Goal: Task Accomplishment & Management: Manage account settings

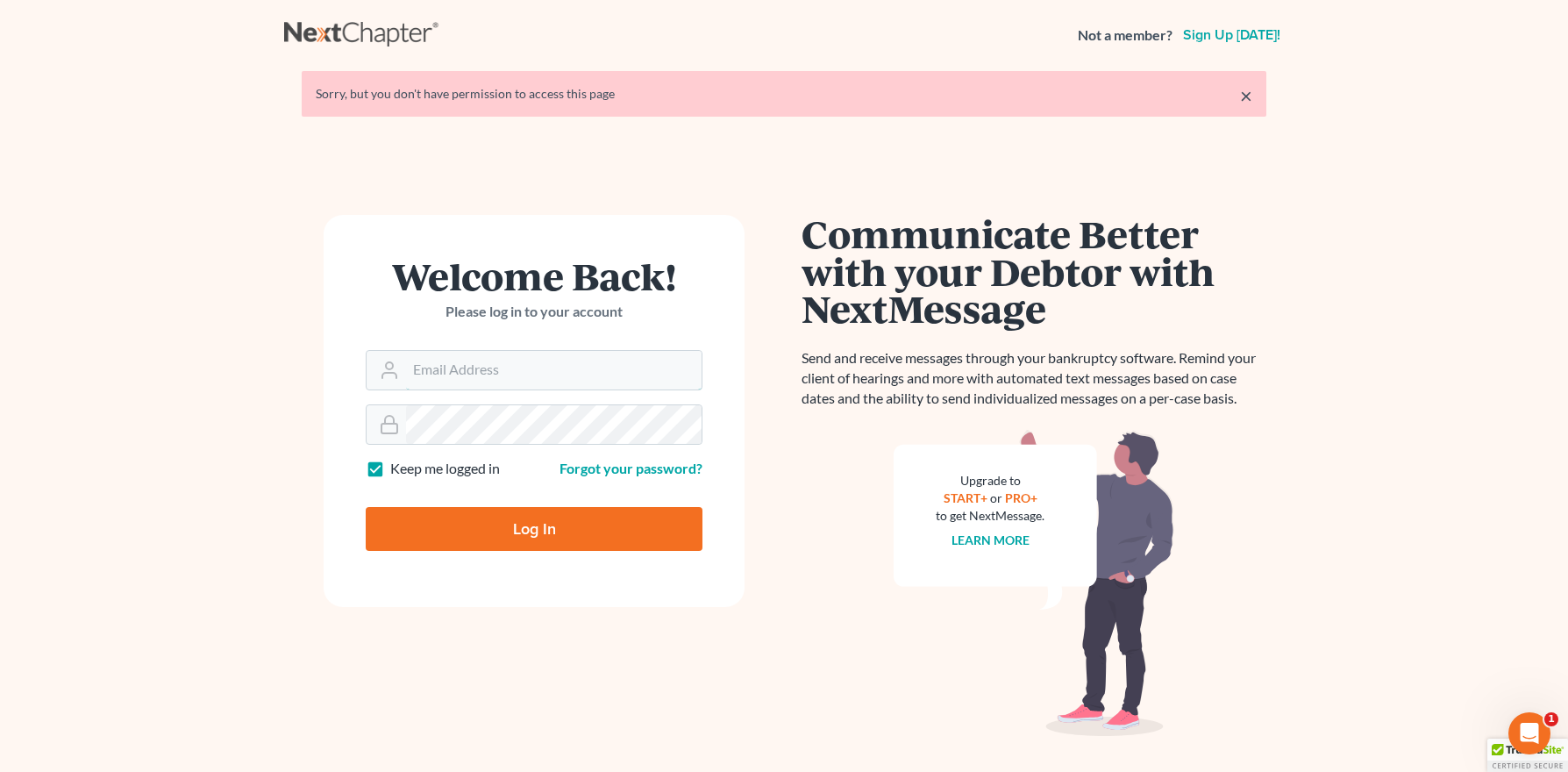
type input "[PERSON_NAME][EMAIL_ADDRESS][DOMAIN_NAME]"
drag, startPoint x: 558, startPoint y: 523, endPoint x: 711, endPoint y: 371, distance: 215.7
click at [558, 522] on input "Log In" at bounding box center [534, 528] width 336 height 43
type input "Thinking..."
